Goal: Task Accomplishment & Management: Complete application form

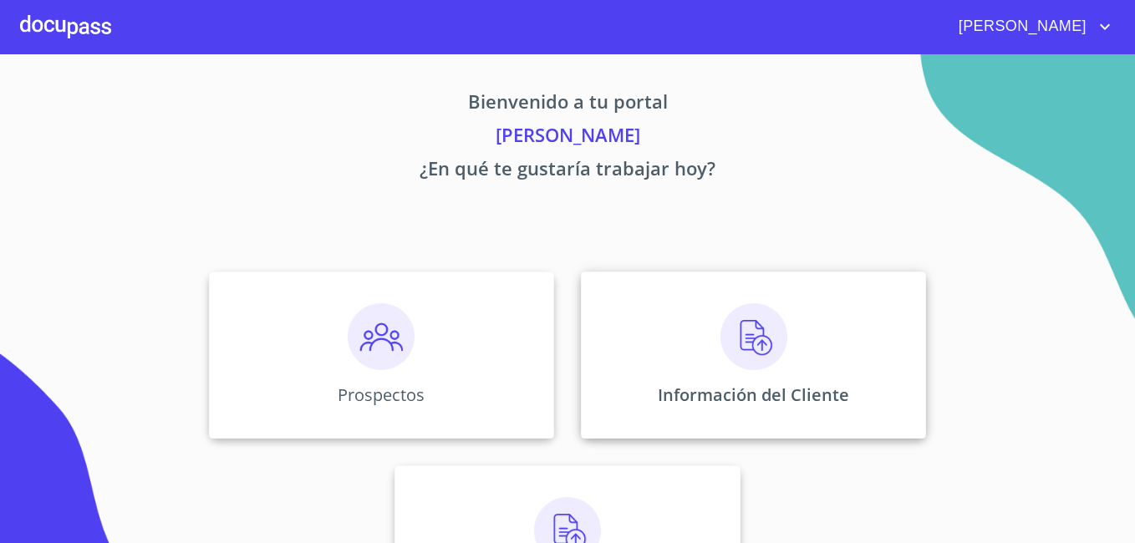
click at [743, 353] on img at bounding box center [753, 336] width 67 height 67
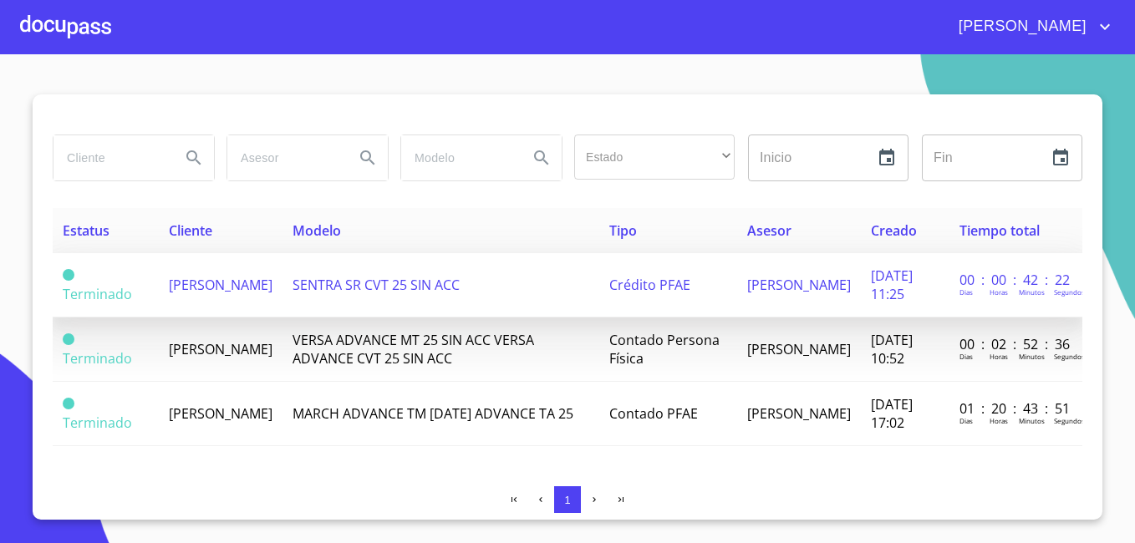
drag, startPoint x: 743, startPoint y: 353, endPoint x: 249, endPoint y: 280, distance: 499.1
click at [249, 280] on tbody "Terminado [PERSON_NAME] SR CVT 25 SIN ACC Crédito PFAE [PERSON_NAME] [DATE] 11:…" at bounding box center [567, 349] width 1029 height 193
drag, startPoint x: 249, startPoint y: 280, endPoint x: 191, endPoint y: 275, distance: 57.9
click at [191, 276] on span "[PERSON_NAME]" at bounding box center [221, 285] width 104 height 18
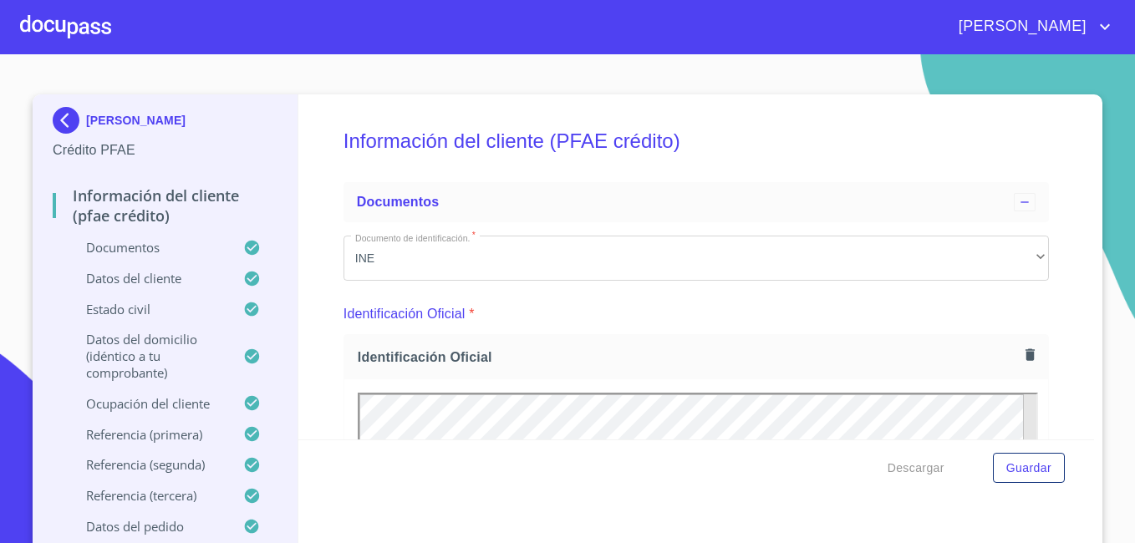
click at [55, 28] on div at bounding box center [65, 26] width 91 height 53
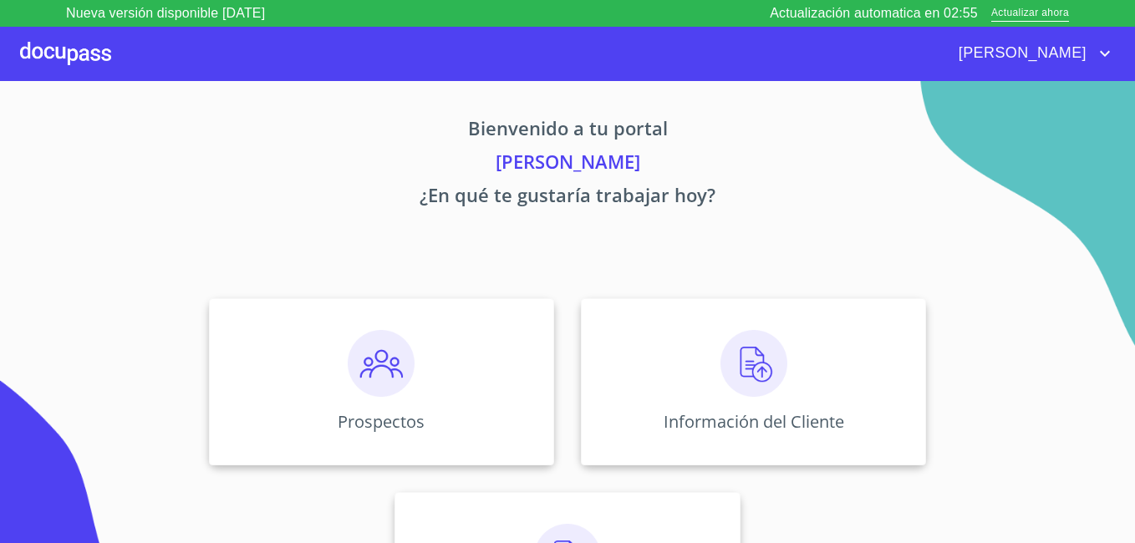
scroll to position [103, 0]
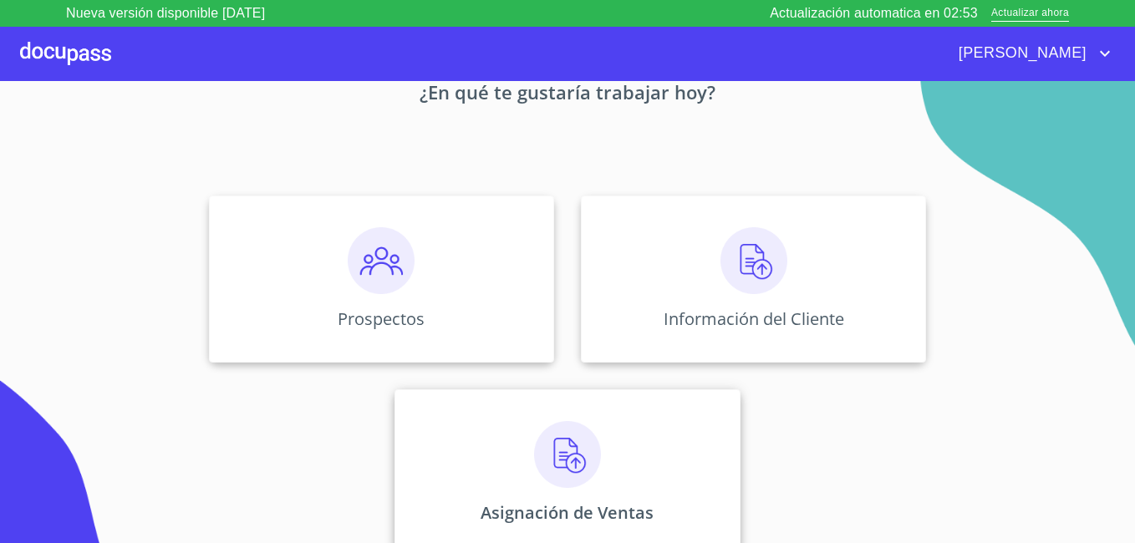
click at [561, 459] on img at bounding box center [567, 454] width 67 height 67
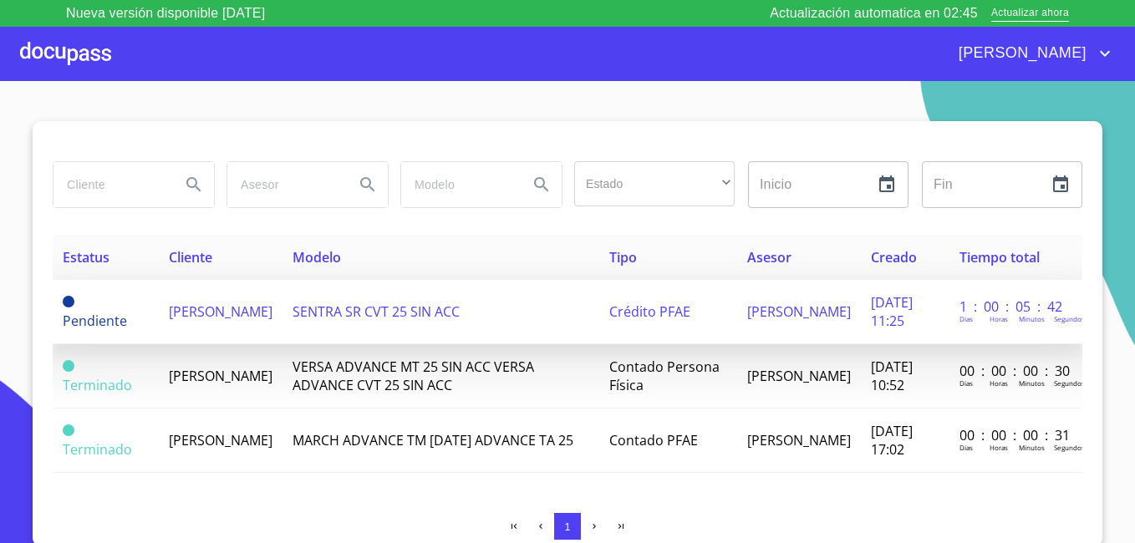
click at [193, 307] on span "[PERSON_NAME]" at bounding box center [221, 311] width 104 height 18
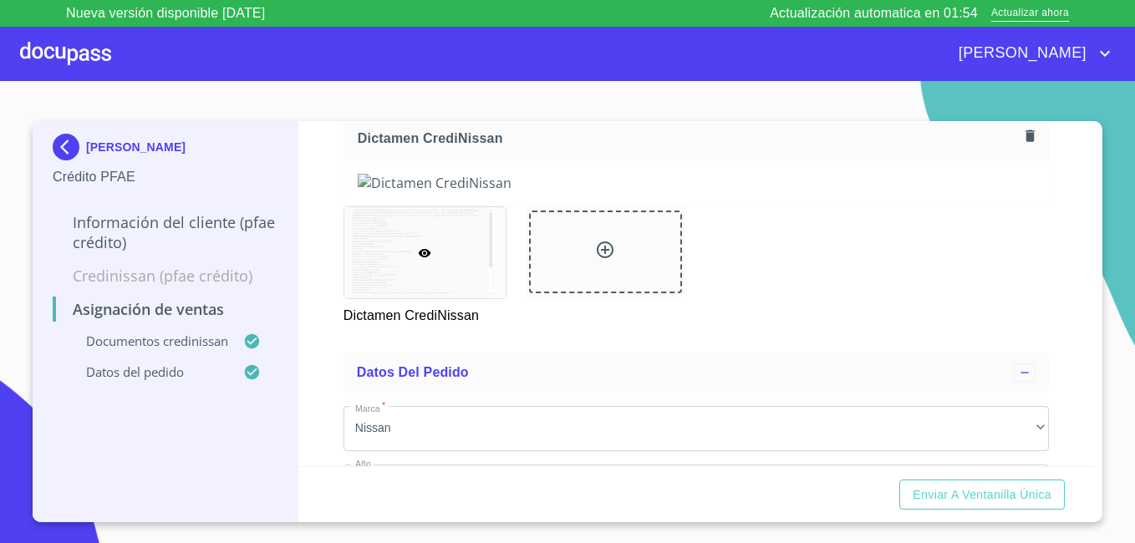
scroll to position [190, 0]
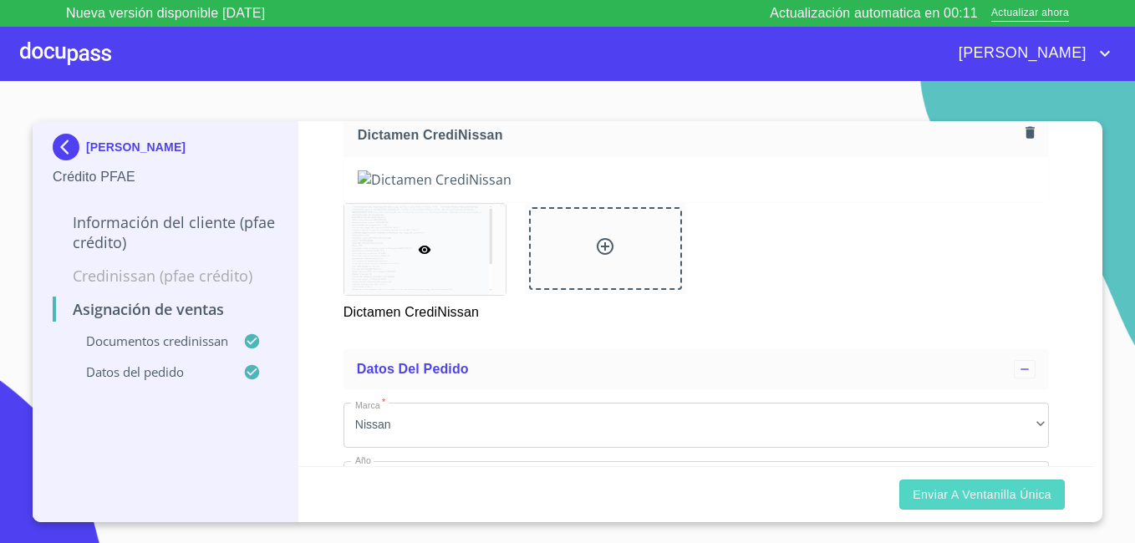
click at [1008, 503] on span "Enviar a Ventanilla única" at bounding box center [981, 495] width 139 height 21
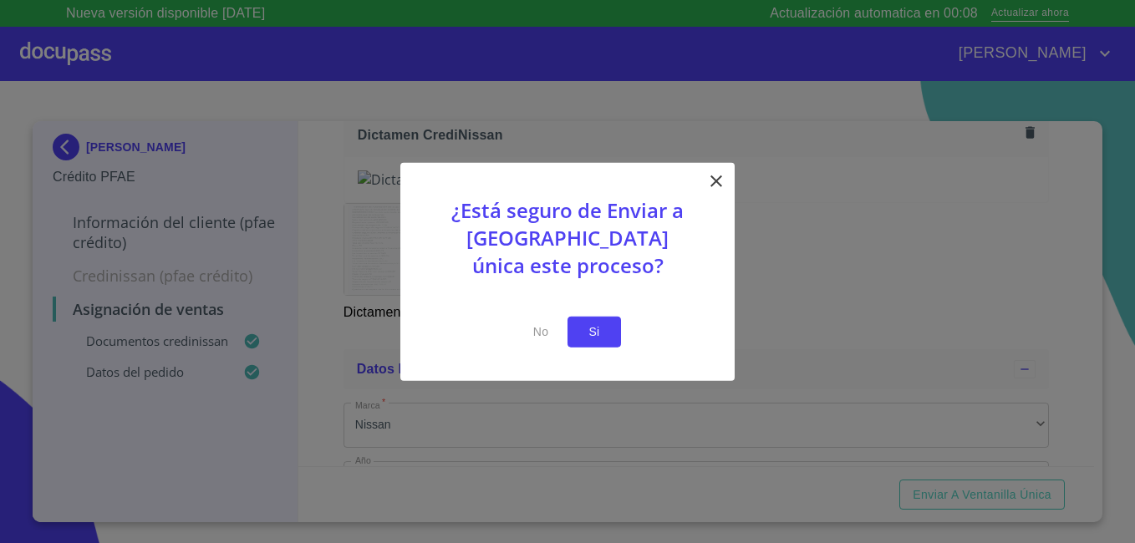
click at [605, 331] on span "Si" at bounding box center [594, 332] width 27 height 21
